Goal: Task Accomplishment & Management: Manage account settings

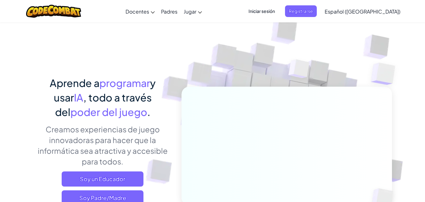
click at [279, 11] on span "Iniciar sesión" at bounding box center [262, 11] width 34 height 12
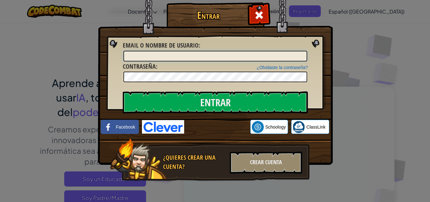
click at [236, 57] on input "Email o Nombre de usuario :" at bounding box center [215, 56] width 184 height 11
click at [123, 91] on input "Entrar" at bounding box center [215, 102] width 185 height 22
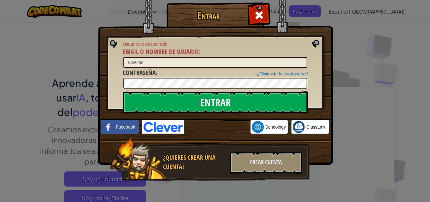
click at [138, 62] on input "Binelloo" at bounding box center [215, 62] width 184 height 11
click at [123, 91] on input "Entrar" at bounding box center [215, 102] width 185 height 22
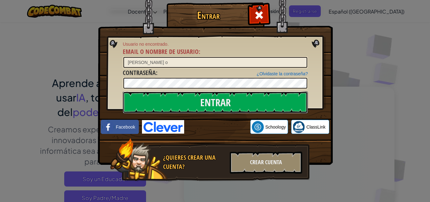
drag, startPoint x: 206, startPoint y: 103, endPoint x: 200, endPoint y: 86, distance: 17.4
click at [206, 102] on input "Entrar" at bounding box center [215, 102] width 185 height 22
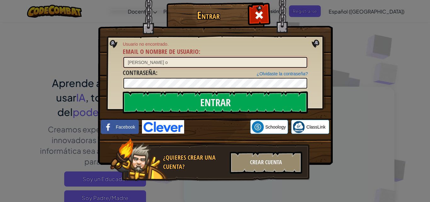
click at [161, 58] on input "[PERSON_NAME] o" at bounding box center [215, 62] width 184 height 11
type input "B"
drag, startPoint x: 142, startPoint y: 63, endPoint x: 145, endPoint y: 60, distance: 3.8
click at [143, 61] on input "Email o Nombre de usuario :" at bounding box center [215, 62] width 184 height 11
click at [123, 91] on input "Entrar" at bounding box center [215, 102] width 185 height 22
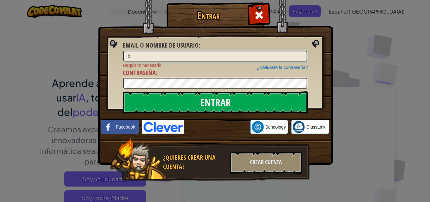
type input "b"
type input "[PERSON_NAME]"
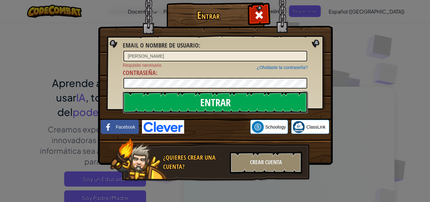
click at [145, 107] on input "Entrar" at bounding box center [215, 102] width 185 height 22
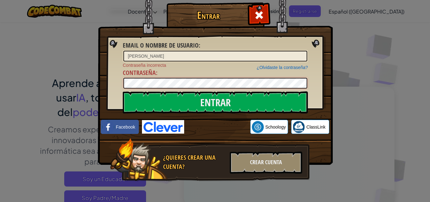
click at [167, 102] on input "Entrar" at bounding box center [215, 102] width 185 height 22
